Goal: Information Seeking & Learning: Understand process/instructions

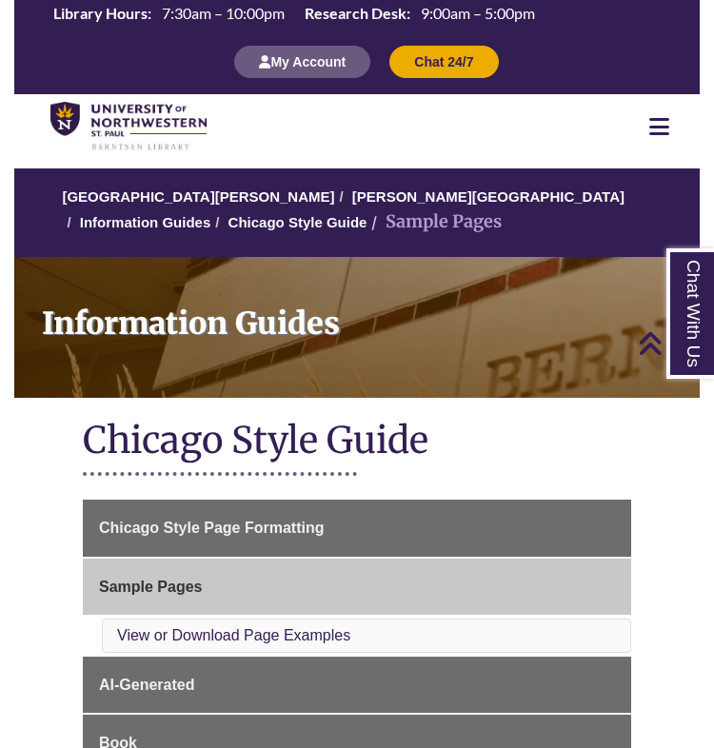
scroll to position [1628, 0]
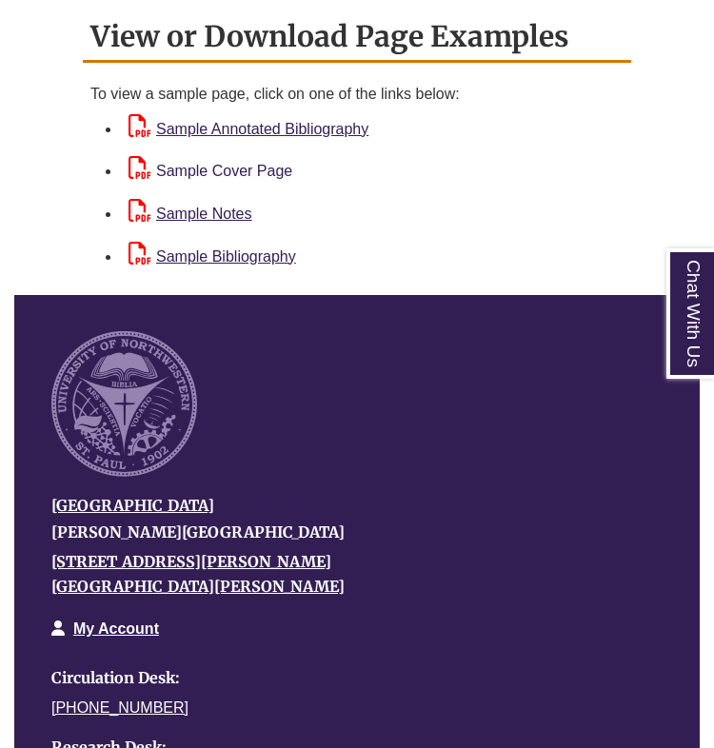
click at [250, 163] on link "Sample Cover Page" at bounding box center [211, 171] width 164 height 16
click at [221, 206] on link "Sample Notes" at bounding box center [191, 214] width 124 height 16
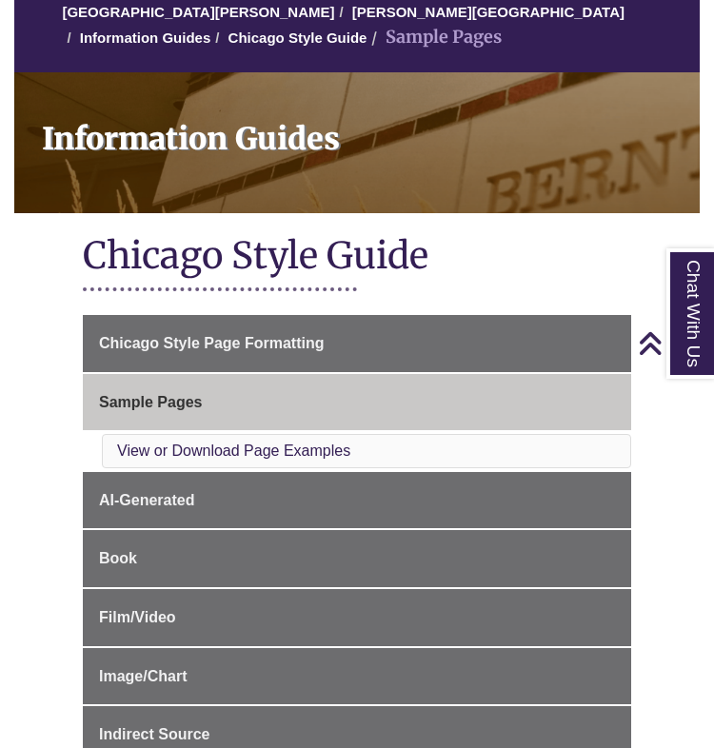
scroll to position [164, 0]
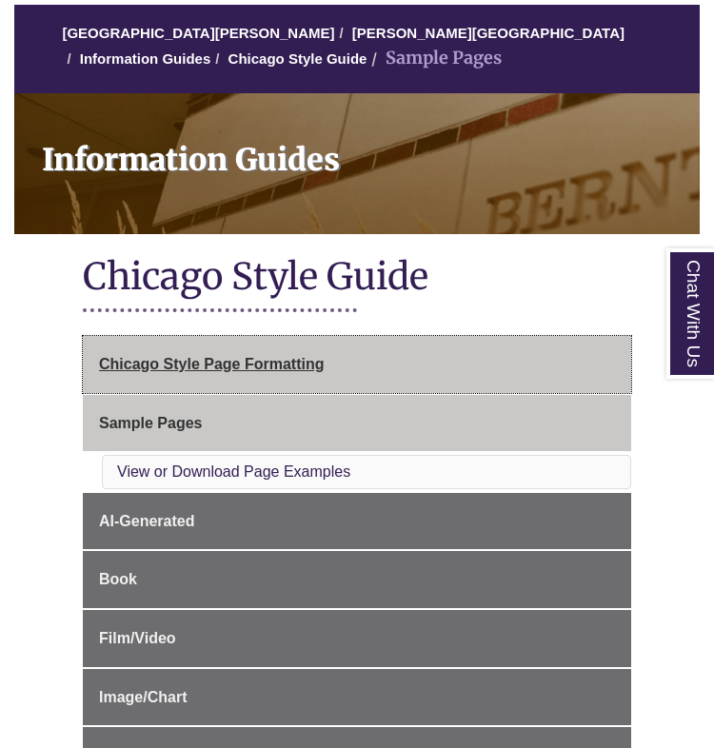
click at [227, 352] on link "Chicago Style Page Formatting" at bounding box center [357, 364] width 548 height 57
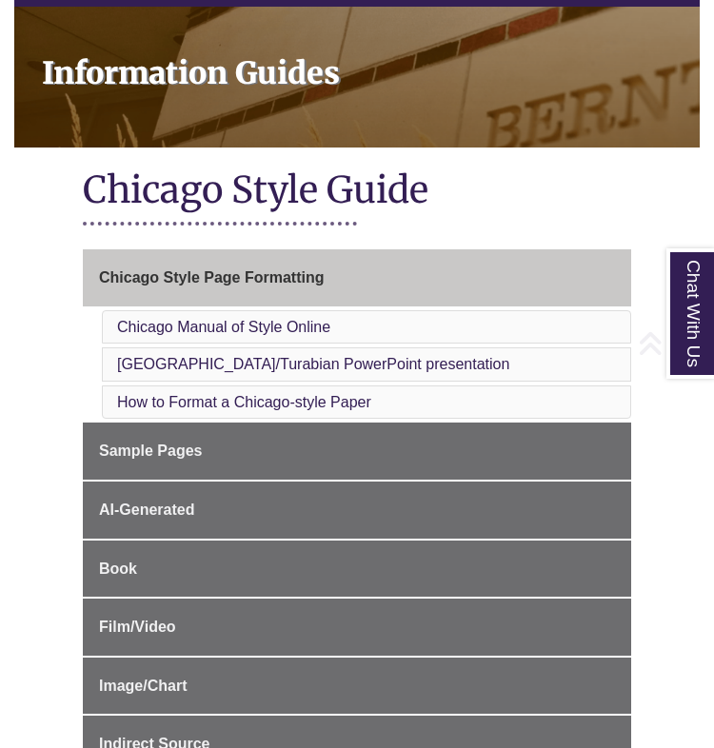
scroll to position [264, 0]
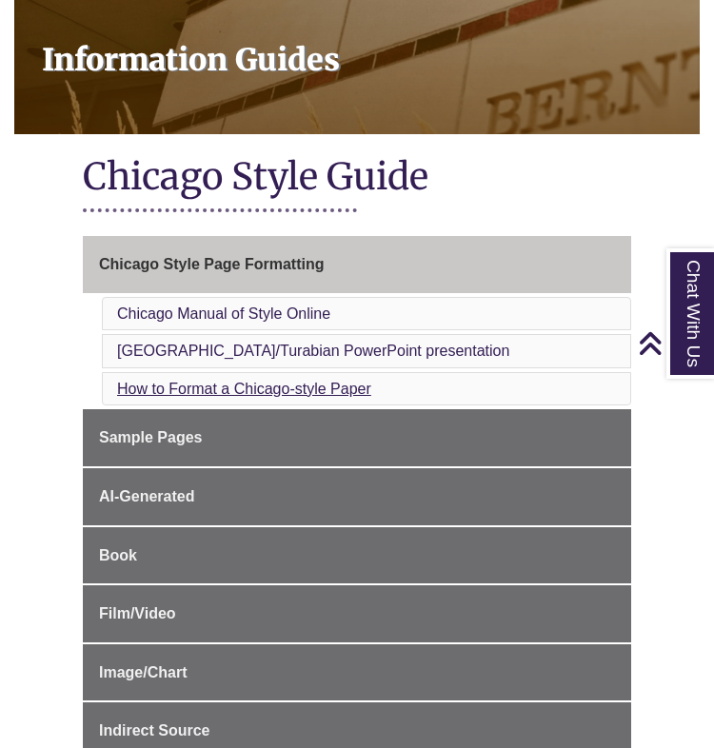
click at [274, 383] on link "How to Format a Chicago-style Paper" at bounding box center [244, 389] width 254 height 16
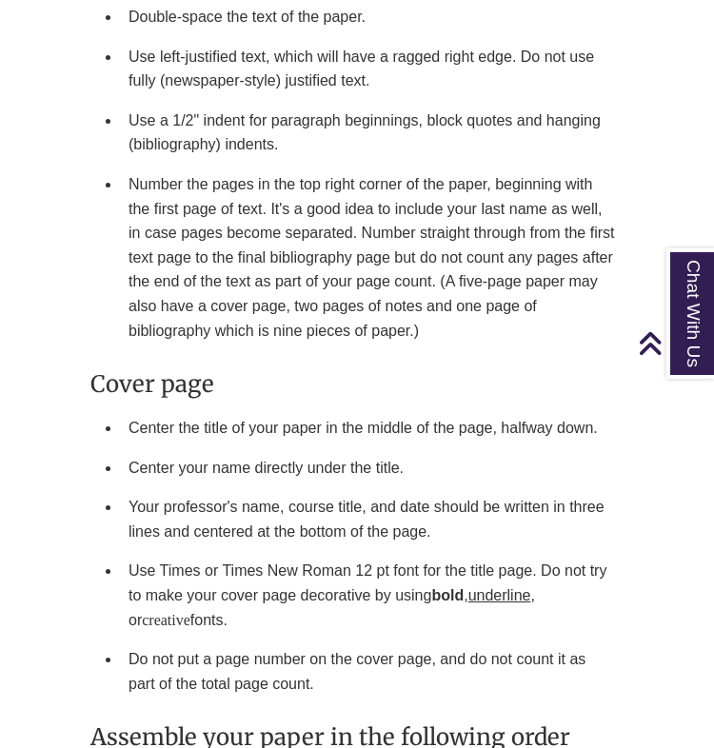
scroll to position [2516, 0]
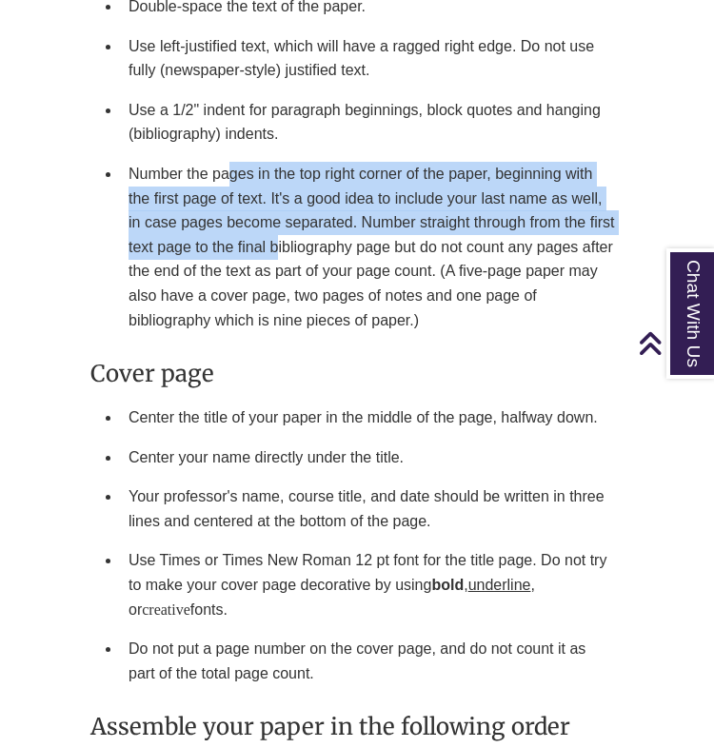
drag, startPoint x: 232, startPoint y: 157, endPoint x: 279, endPoint y: 226, distance: 82.9
click at [279, 226] on li "Number the pages in the top right corner of the paper, beginning with the first…" at bounding box center [372, 247] width 503 height 186
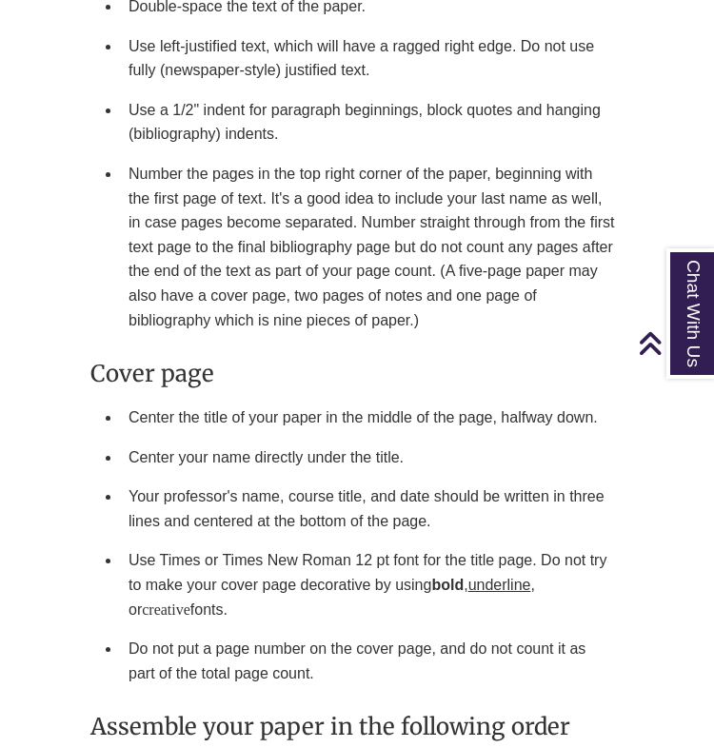
click at [326, 232] on li "Number the pages in the top right corner of the paper, beginning with the first…" at bounding box center [372, 247] width 503 height 186
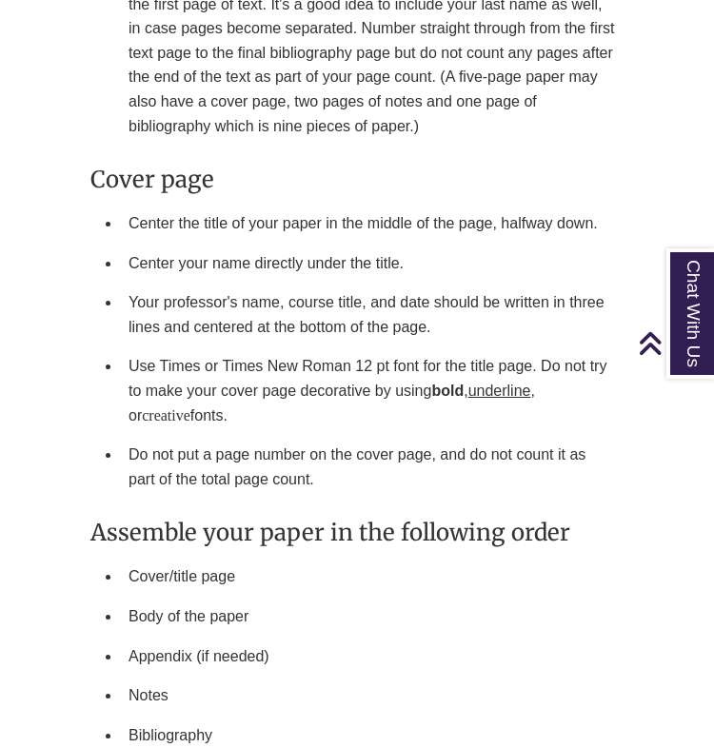
scroll to position [2696, 0]
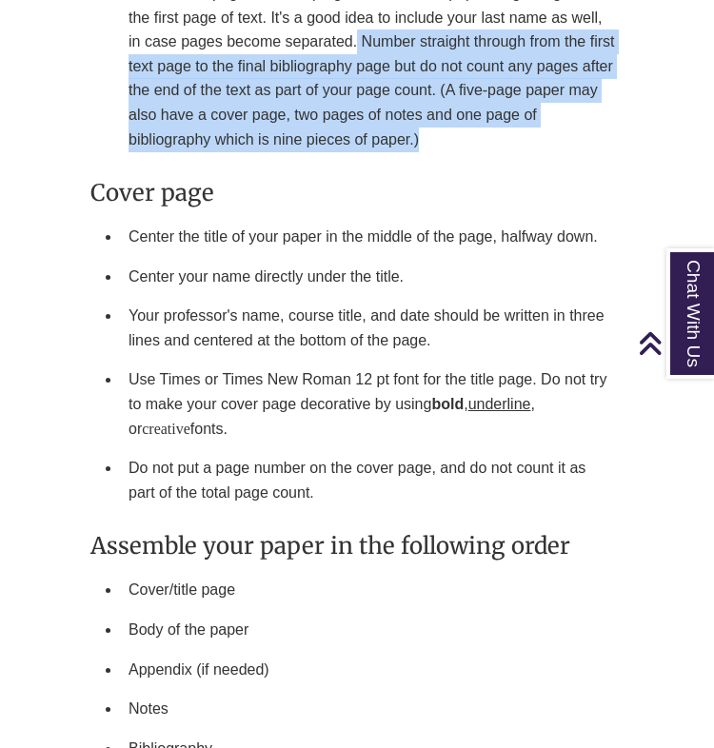
drag, startPoint x: 359, startPoint y: 23, endPoint x: 435, endPoint y: 104, distance: 111.1
click at [435, 106] on li "Number the pages in the top right corner of the paper, beginning with the first…" at bounding box center [372, 66] width 503 height 186
click at [435, 104] on li "Number the pages in the top right corner of the paper, beginning with the first…" at bounding box center [372, 66] width 503 height 186
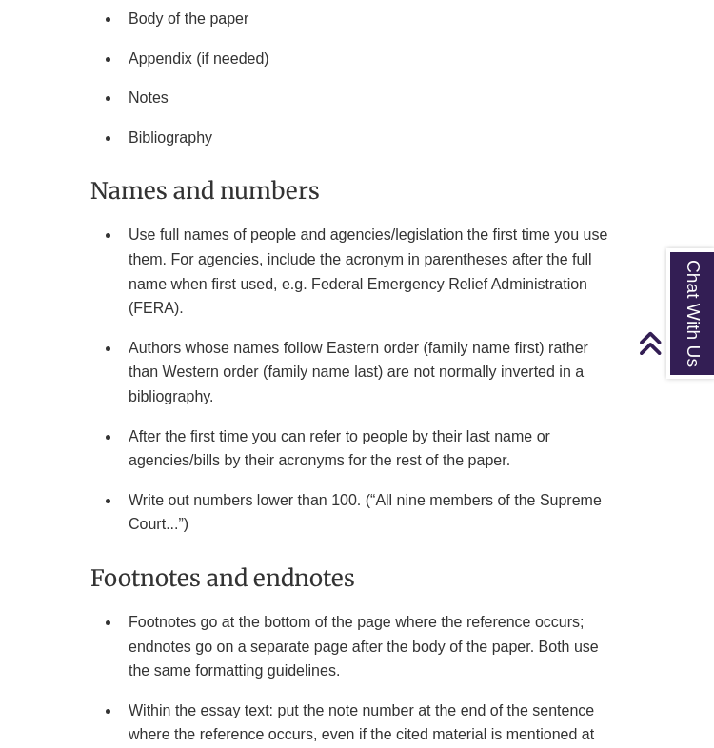
scroll to position [3307, 0]
